Goal: Information Seeking & Learning: Stay updated

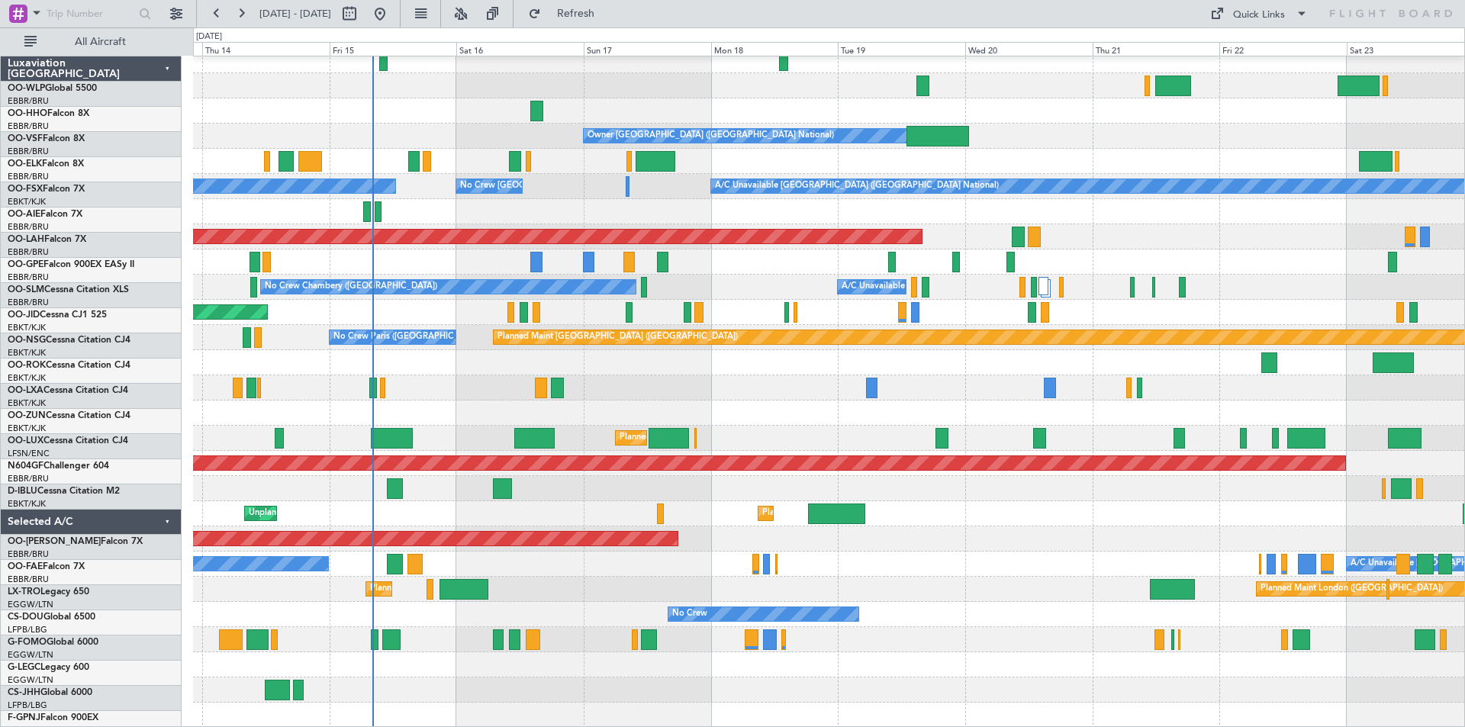
scroll to position [109, 0]
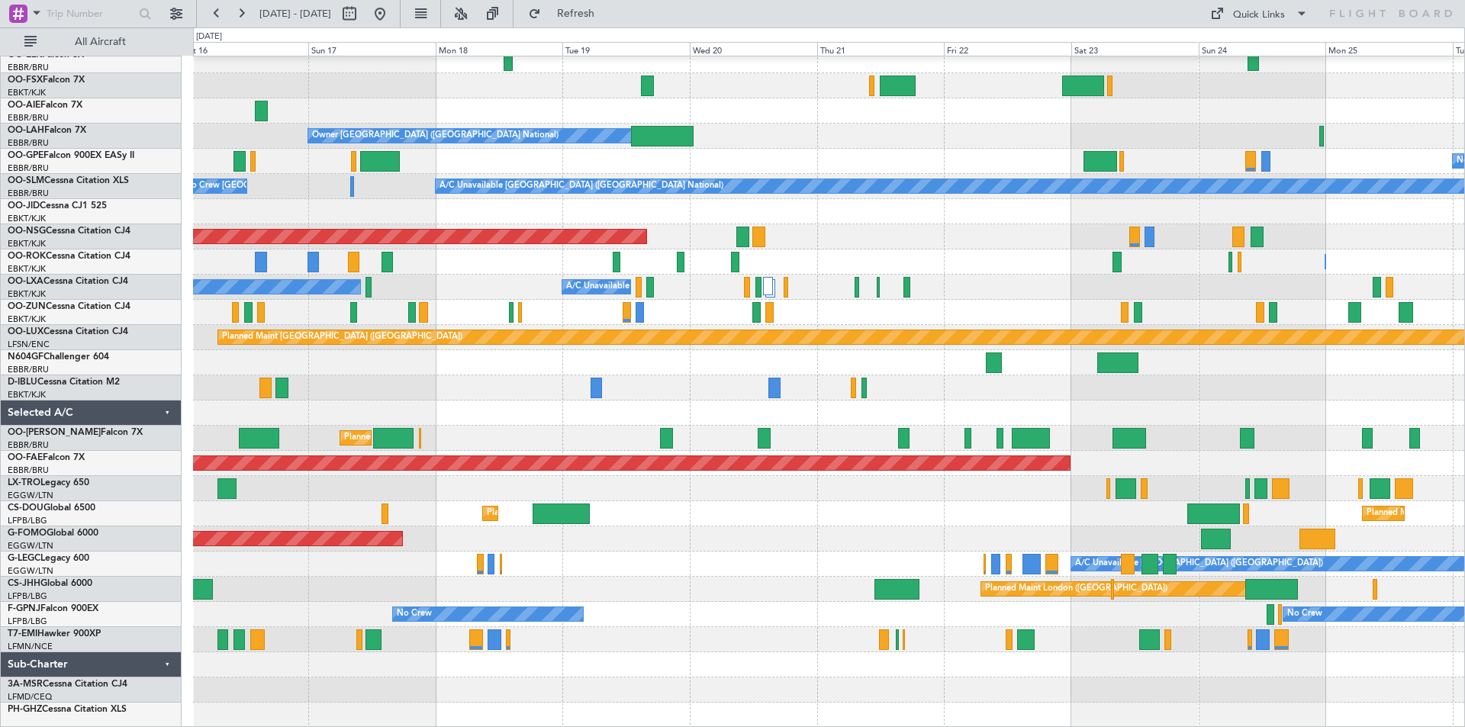
click at [395, 101] on div "Owner [GEOGRAPHIC_DATA] ([GEOGRAPHIC_DATA] National) No Crew [GEOGRAPHIC_DATA] …" at bounding box center [828, 337] width 1271 height 780
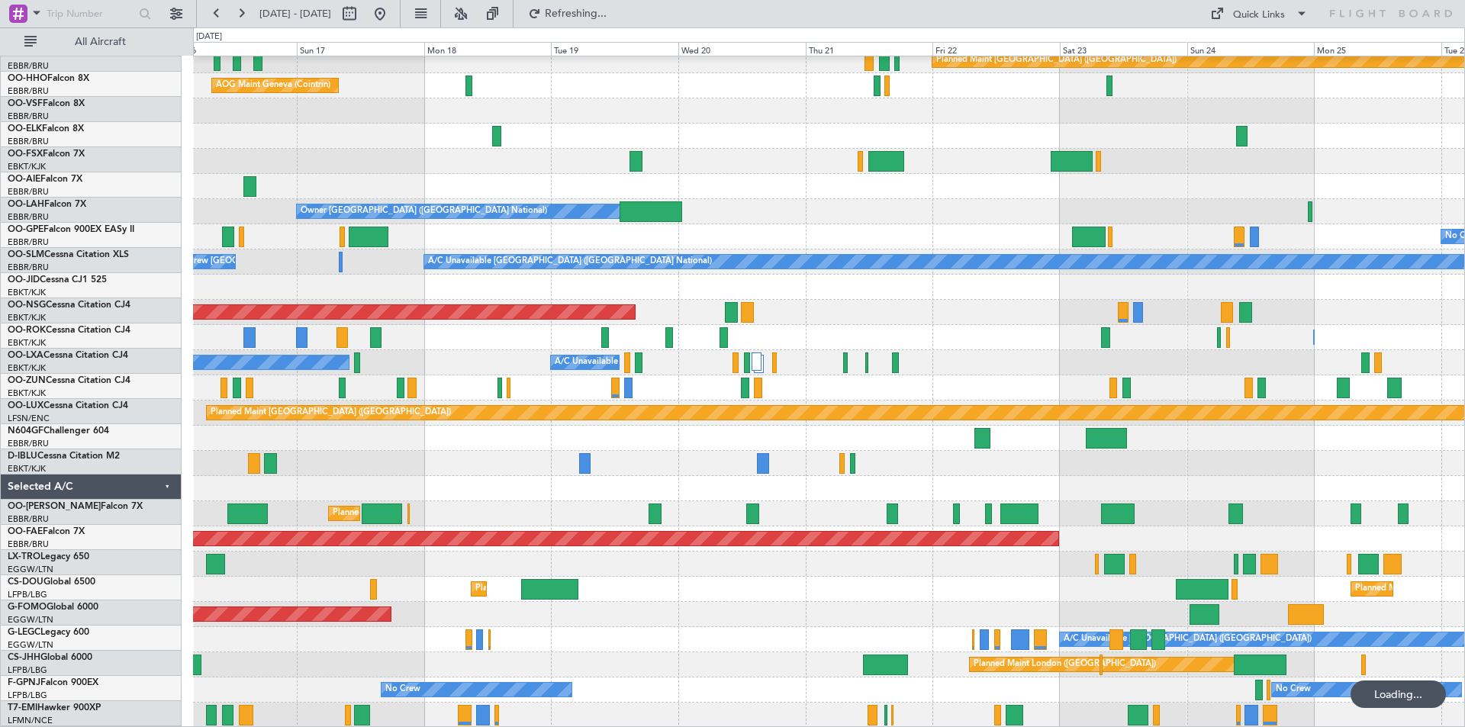
scroll to position [34, 0]
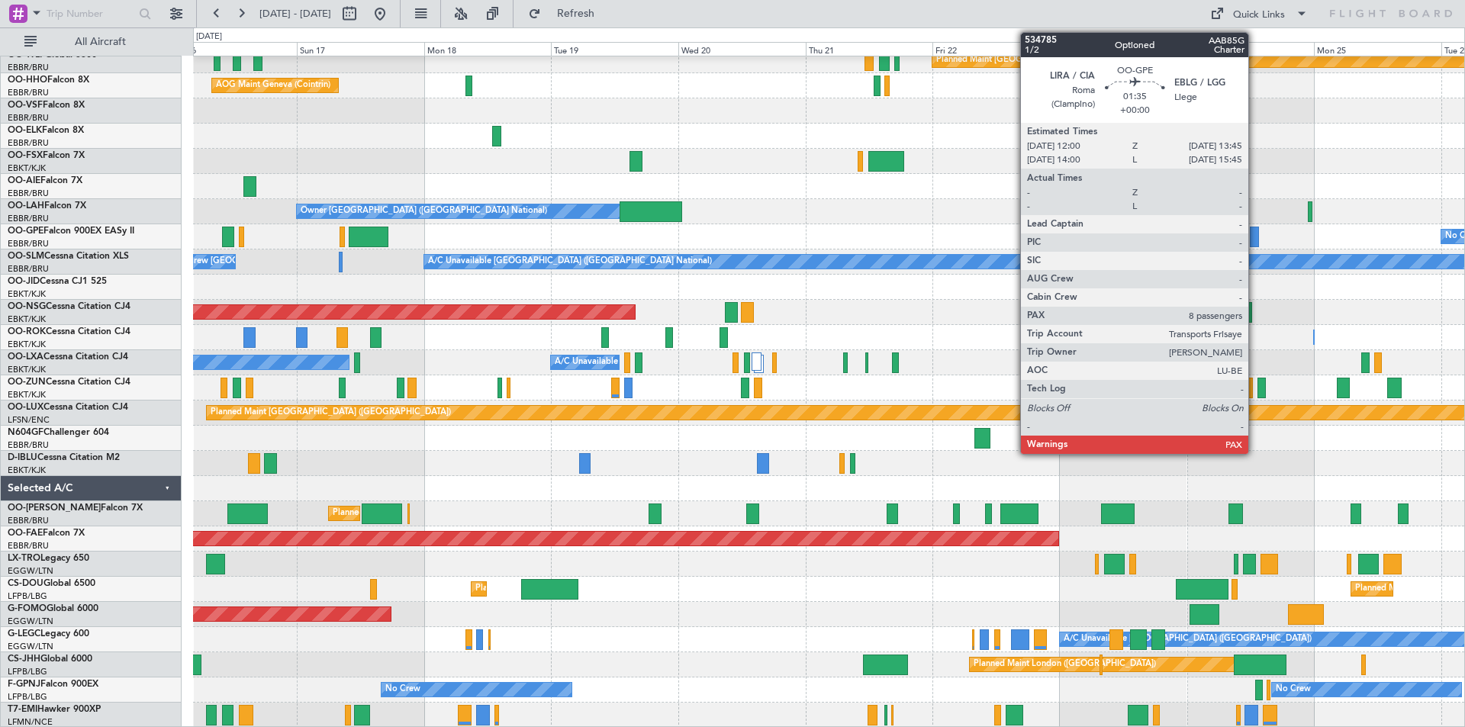
click at [1255, 242] on div at bounding box center [1254, 237] width 10 height 21
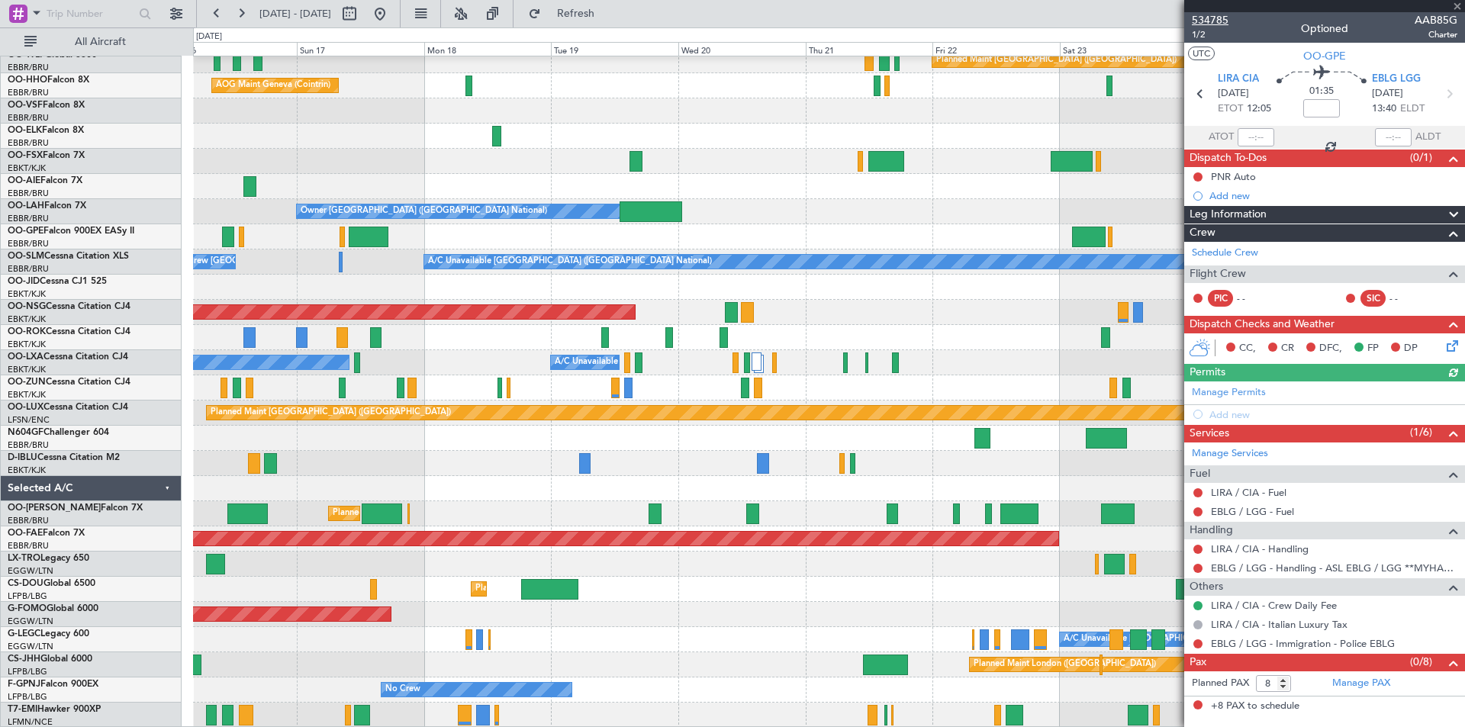
click at [1210, 16] on span "534785" at bounding box center [1210, 20] width 37 height 16
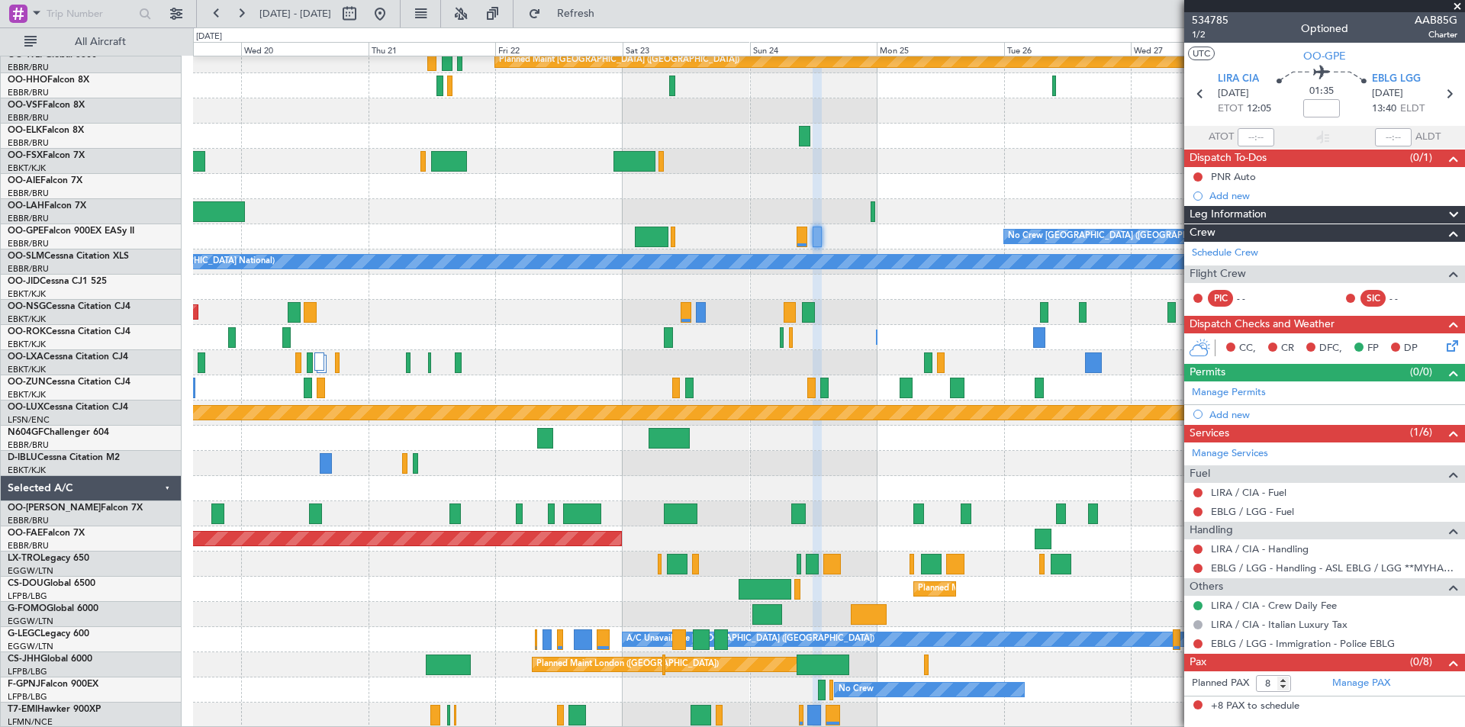
click at [430, 55] on div "Planned Maint Berlin (Brandenburg) AOG Maint Geneva (Cointrin) Owner Brussels (…" at bounding box center [732, 376] width 1465 height 699
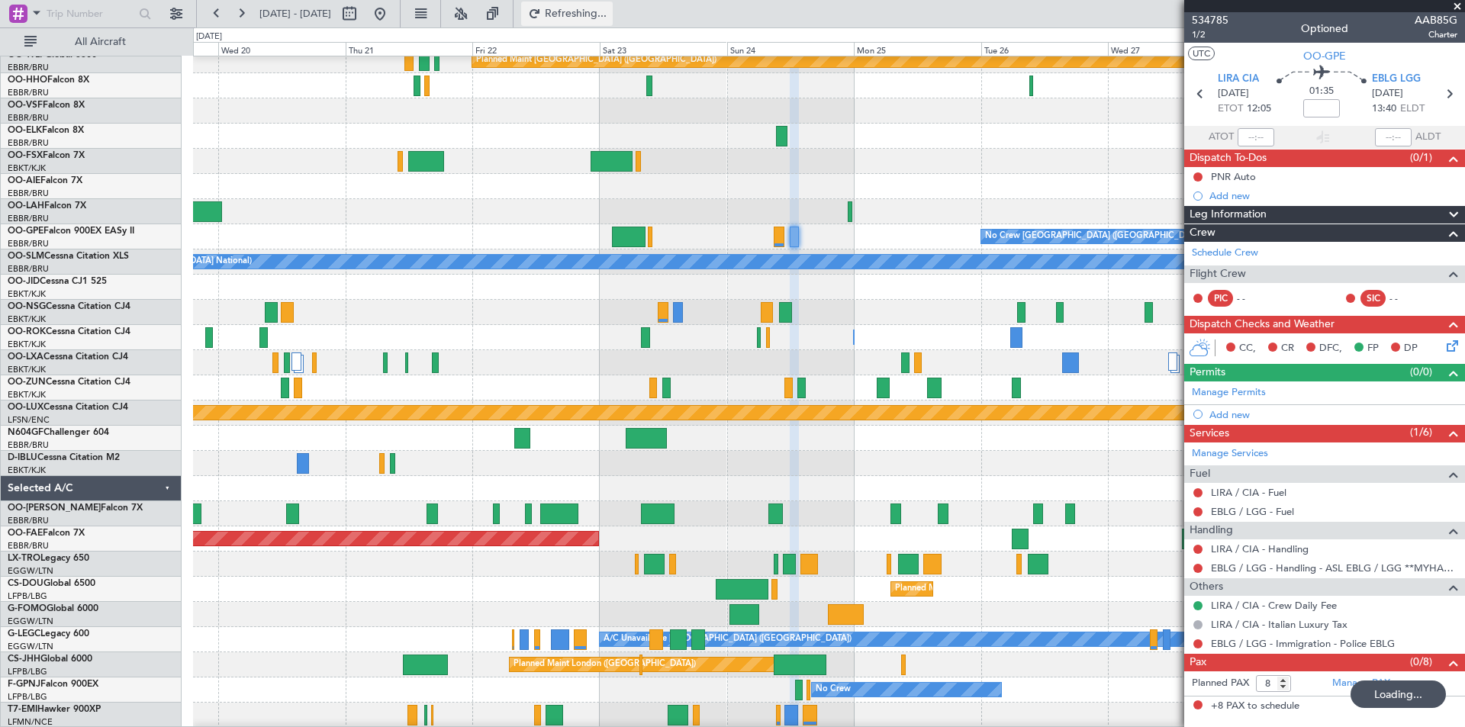
click at [606, 9] on span "Refreshing..." at bounding box center [576, 13] width 64 height 11
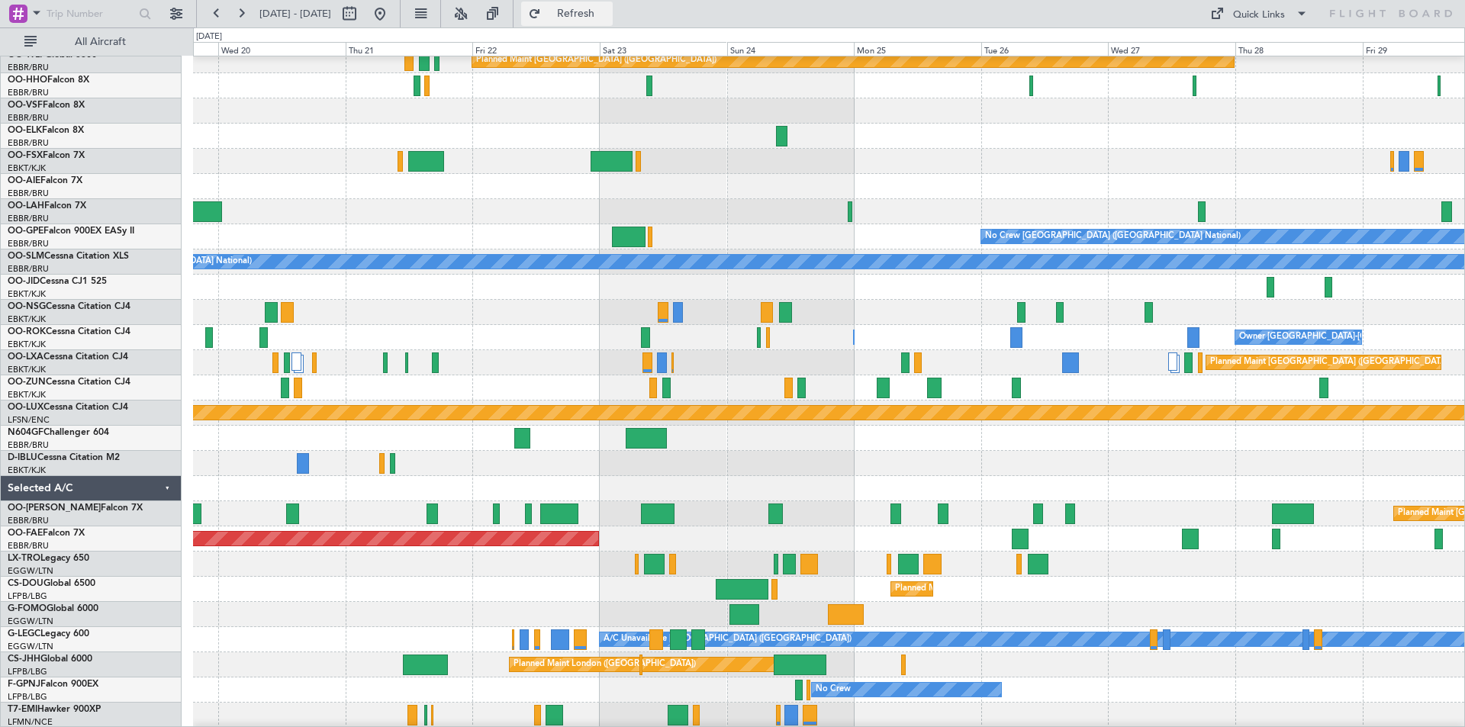
click at [613, 5] on button "Refresh" at bounding box center [567, 14] width 92 height 24
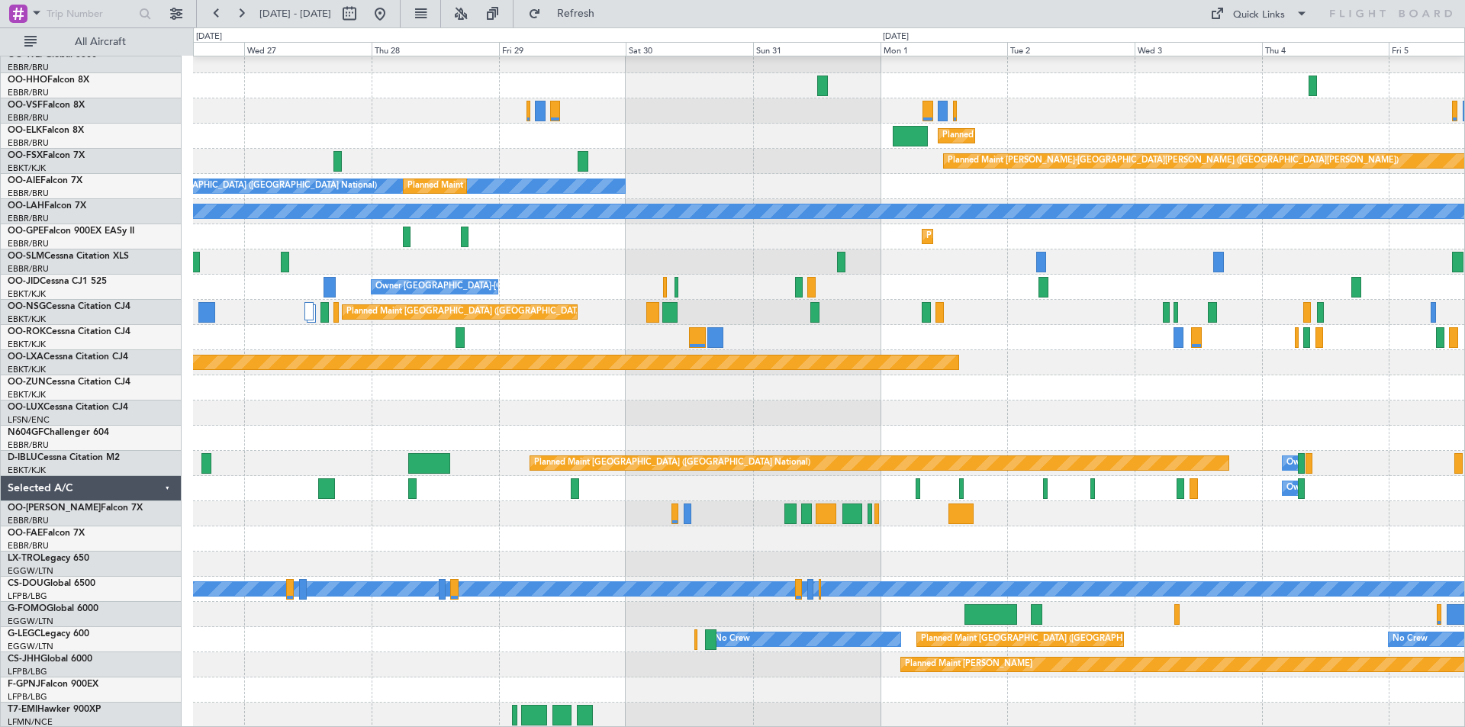
scroll to position [0, 0]
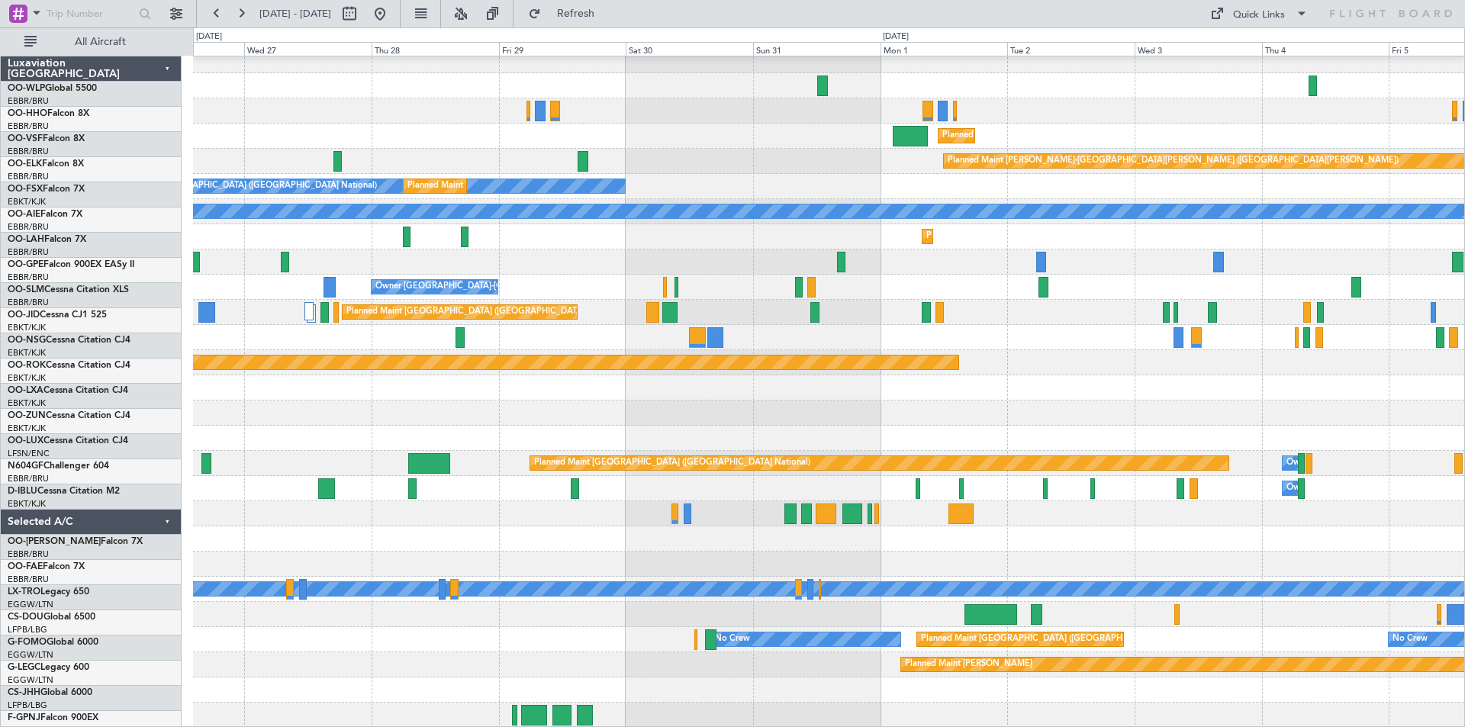
click at [0, 379] on div "Planned Maint London (Farnborough) Planned Maint Alton-st Louis (St Louis Regl)…" at bounding box center [732, 376] width 1465 height 699
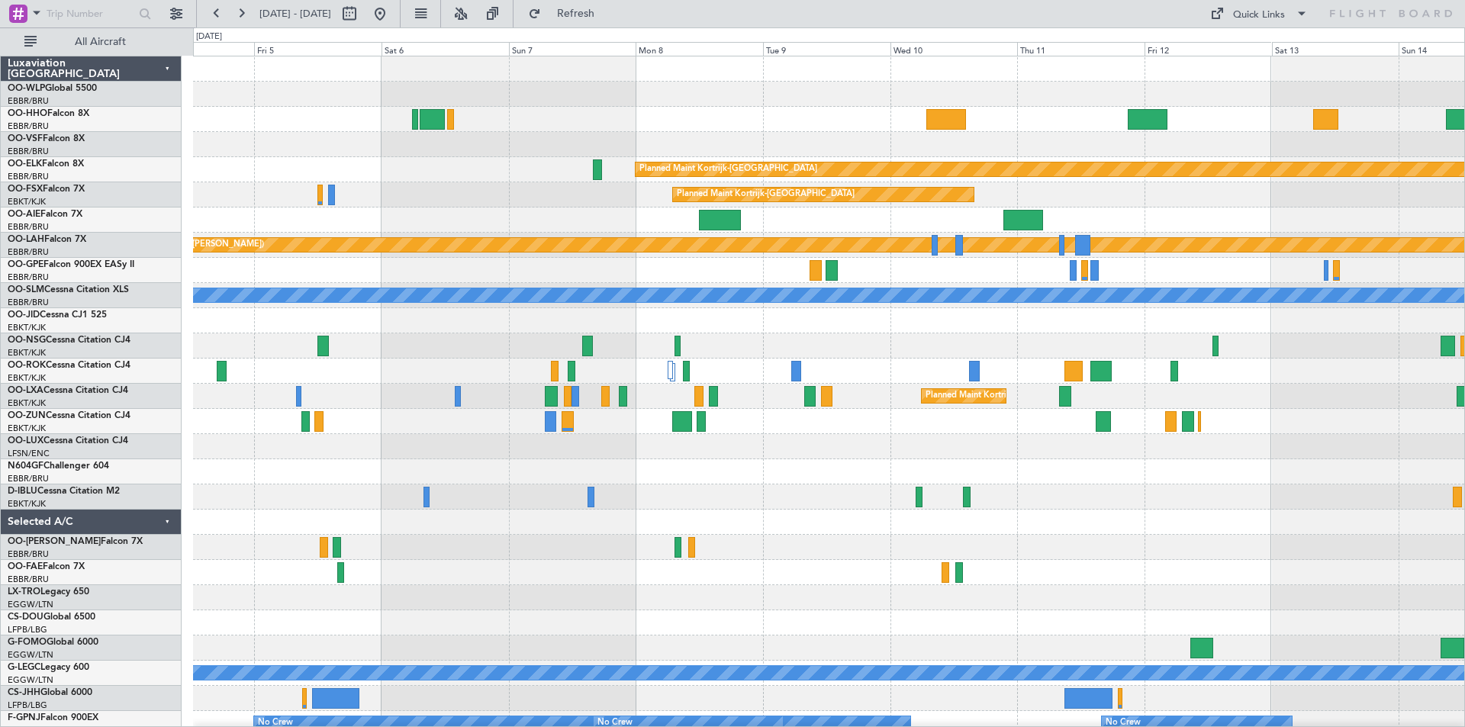
click at [555, 636] on div "Planned Maint Kortrijk-Wevelgem Planned Maint Kortrijk-Wevelgem Planned Maint A…" at bounding box center [828, 433] width 1271 height 755
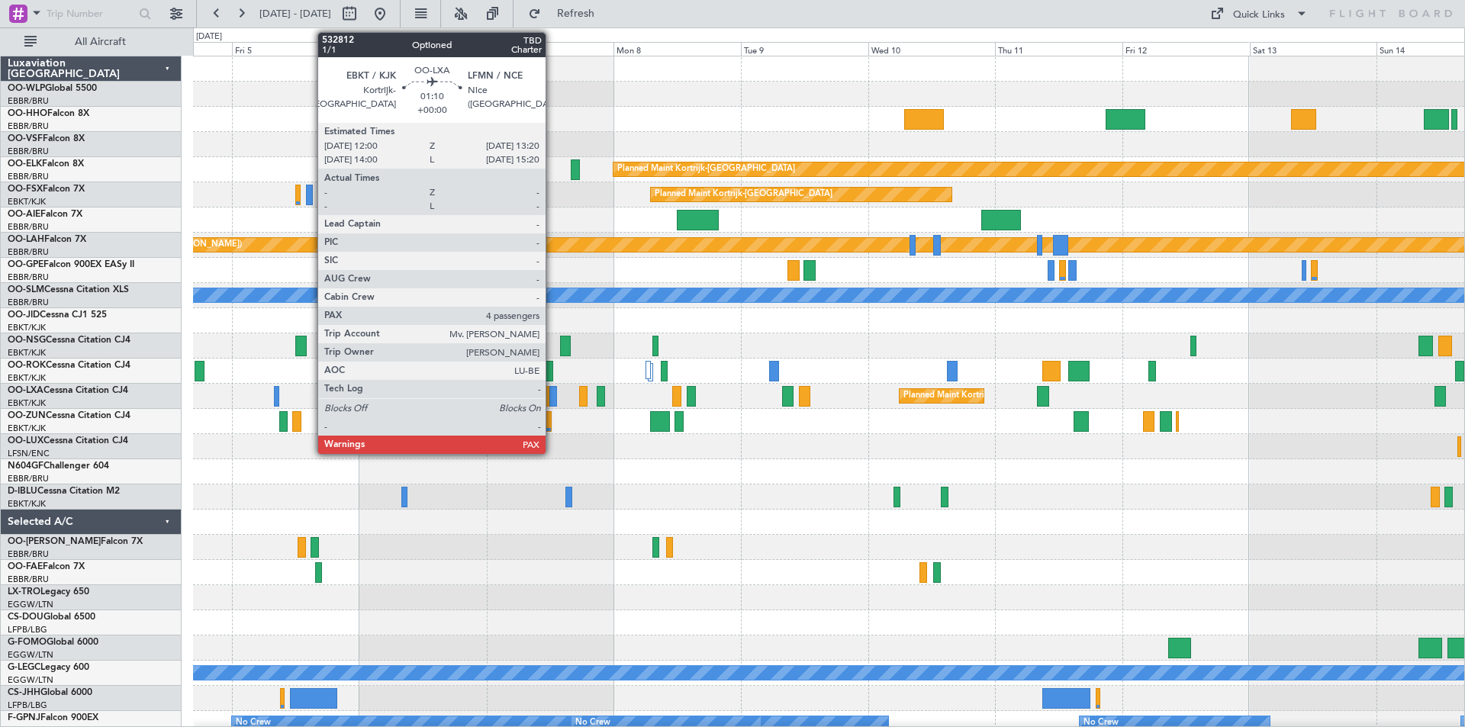
click at [552, 400] on div at bounding box center [553, 396] width 8 height 21
